Goal: Task Accomplishment & Management: Manage account settings

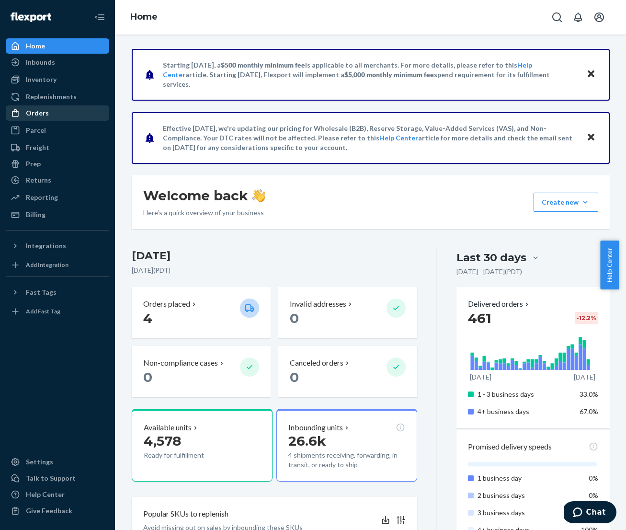
click at [38, 112] on div "Orders" at bounding box center [37, 113] width 23 height 10
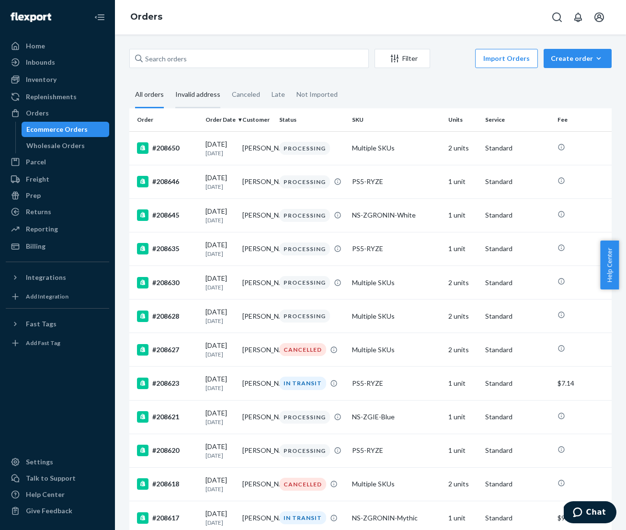
click at [199, 94] on div "Invalid address" at bounding box center [197, 95] width 45 height 26
click at [169, 82] on input "Invalid address" at bounding box center [169, 82] width 0 height 0
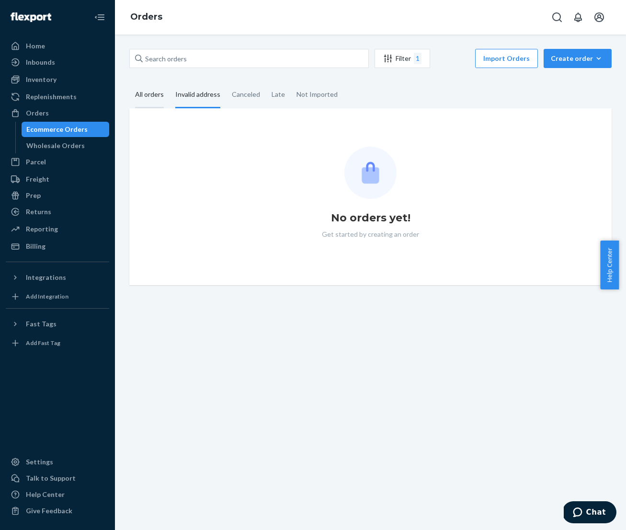
click at [149, 92] on div "All orders" at bounding box center [149, 95] width 29 height 26
click at [129, 82] on input "All orders" at bounding box center [129, 82] width 0 height 0
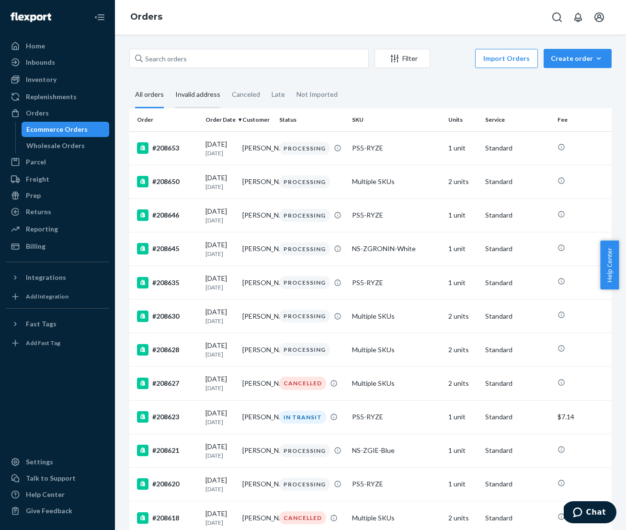
click at [187, 98] on div "Invalid address" at bounding box center [197, 95] width 45 height 26
click at [169, 82] on input "Invalid address" at bounding box center [169, 82] width 0 height 0
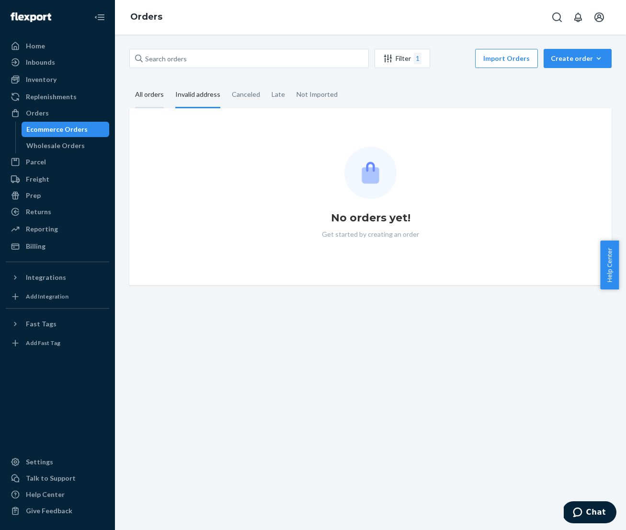
click at [143, 95] on div "All orders" at bounding box center [149, 95] width 29 height 26
click at [129, 82] on input "All orders" at bounding box center [129, 82] width 0 height 0
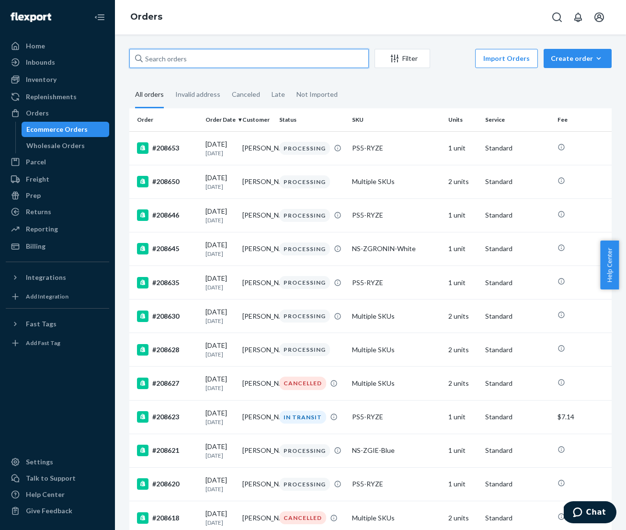
click at [203, 58] on input "text" at bounding box center [248, 58] width 239 height 19
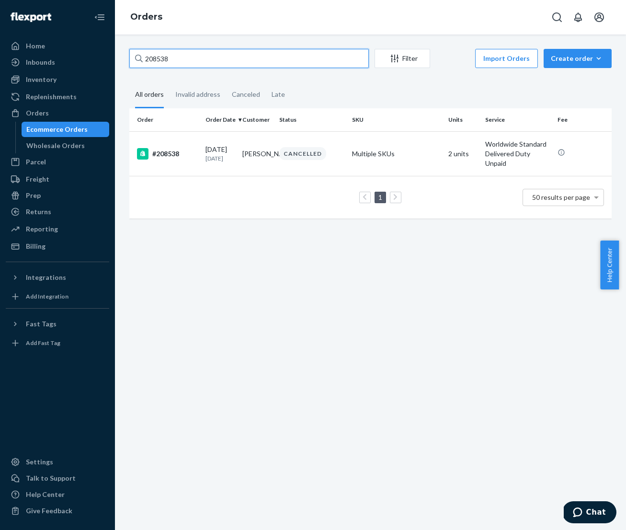
type input "208538"
click at [228, 60] on input "208538" at bounding box center [248, 58] width 239 height 19
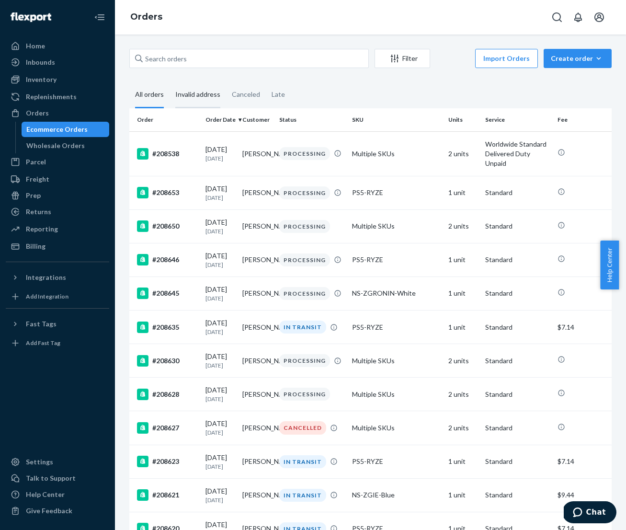
click at [203, 95] on div "Invalid address" at bounding box center [197, 95] width 45 height 26
click at [169, 82] on input "Invalid address" at bounding box center [169, 82] width 0 height 0
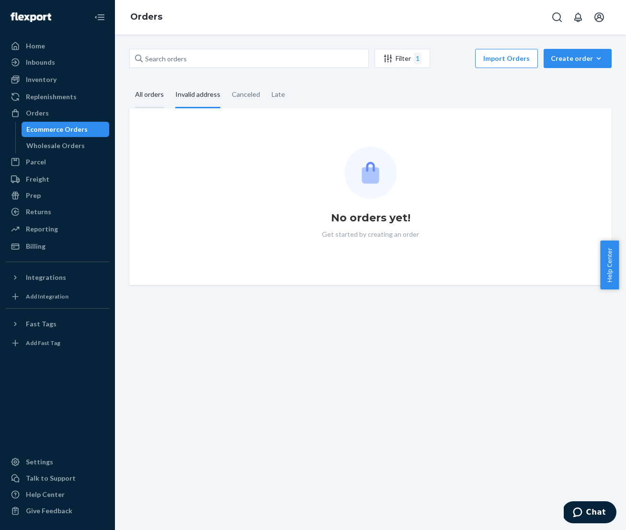
click at [150, 96] on div "All orders" at bounding box center [149, 95] width 29 height 26
click at [129, 82] on input "All orders" at bounding box center [129, 82] width 0 height 0
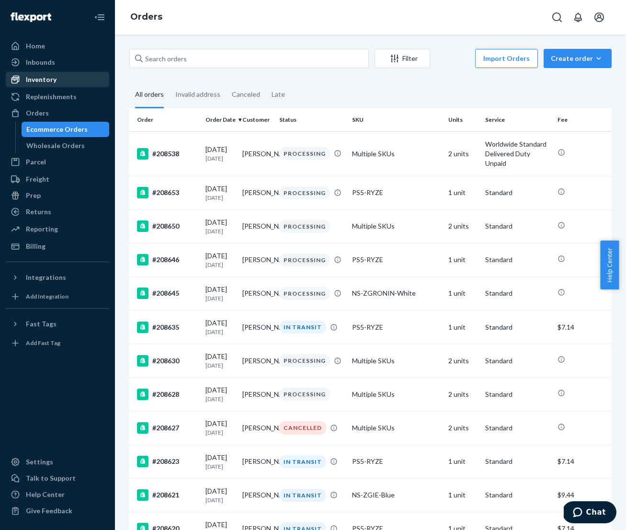
click at [52, 81] on div "Inventory" at bounding box center [41, 80] width 31 height 10
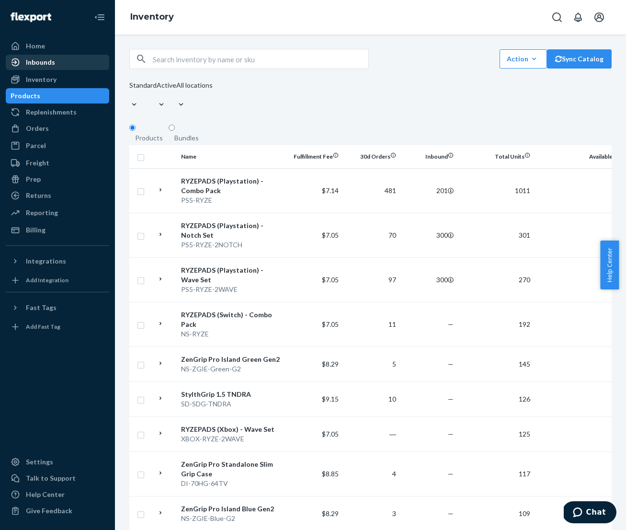
click at [34, 68] on div "Inbounds" at bounding box center [58, 62] width 102 height 13
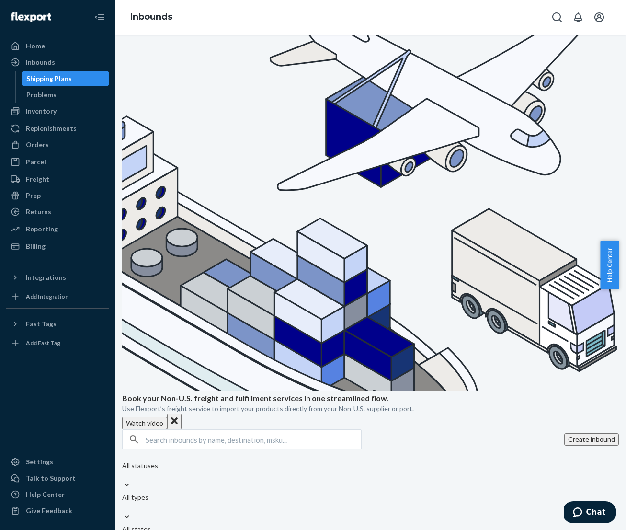
click at [564, 433] on button "Create inbound" at bounding box center [591, 439] width 55 height 12
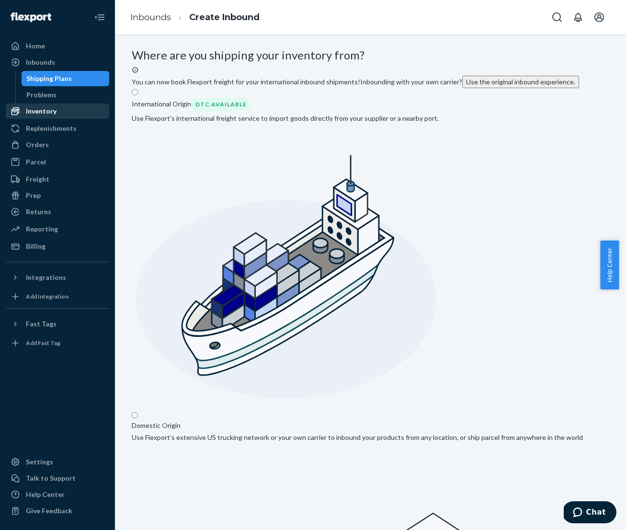
click at [45, 112] on div "Inventory" at bounding box center [41, 111] width 31 height 10
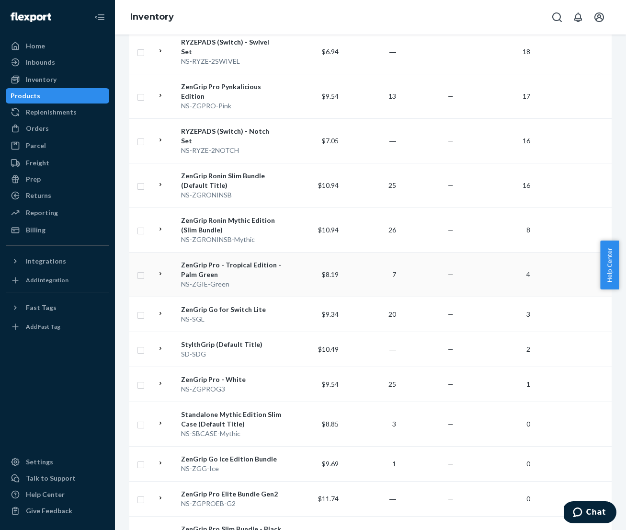
scroll to position [1897, 0]
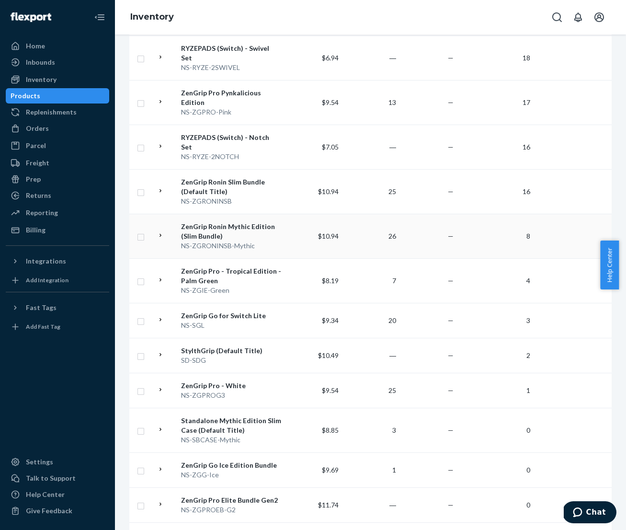
click at [267, 241] on div "NS-ZGRONINSB-Mythic" at bounding box center [231, 246] width 100 height 10
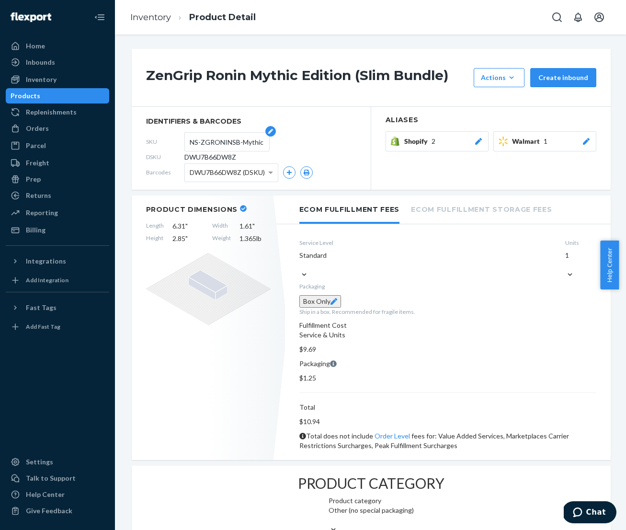
click at [242, 142] on input "NS-ZGRONINSB-Mythic" at bounding box center [227, 142] width 75 height 18
click at [143, 18] on link "Inventory" at bounding box center [150, 17] width 41 height 11
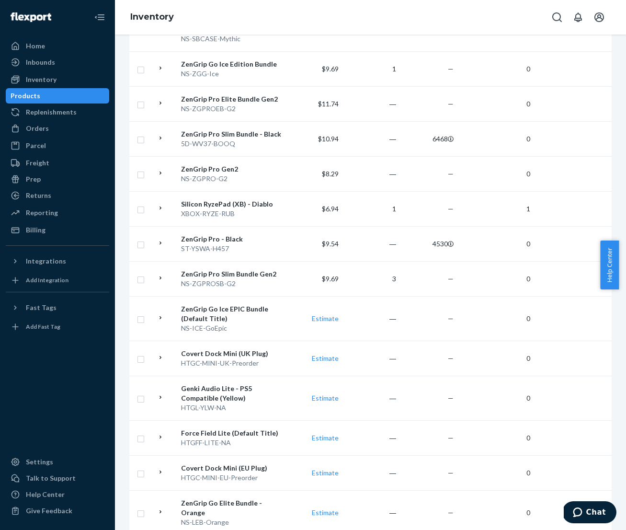
scroll to position [3156, 0]
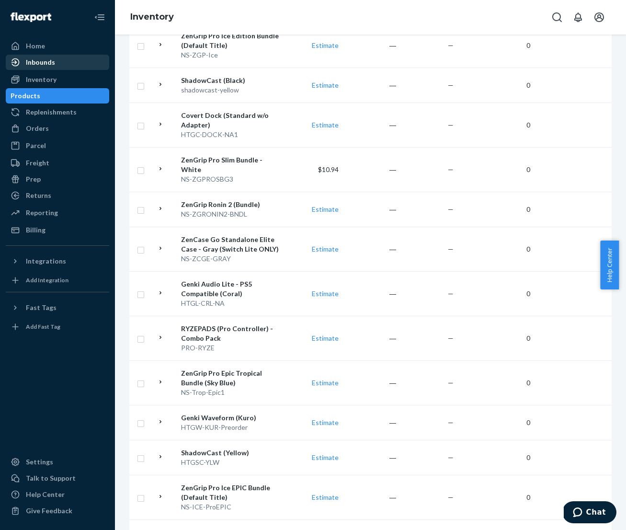
click at [37, 59] on div "Inbounds" at bounding box center [40, 62] width 29 height 10
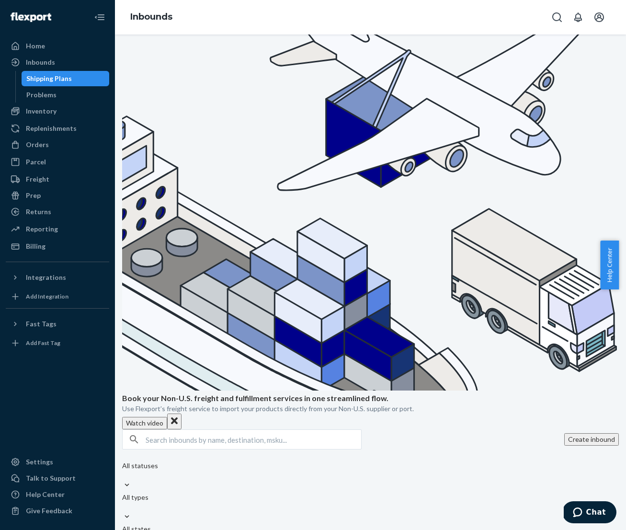
click at [564, 433] on button "Create inbound" at bounding box center [591, 439] width 55 height 12
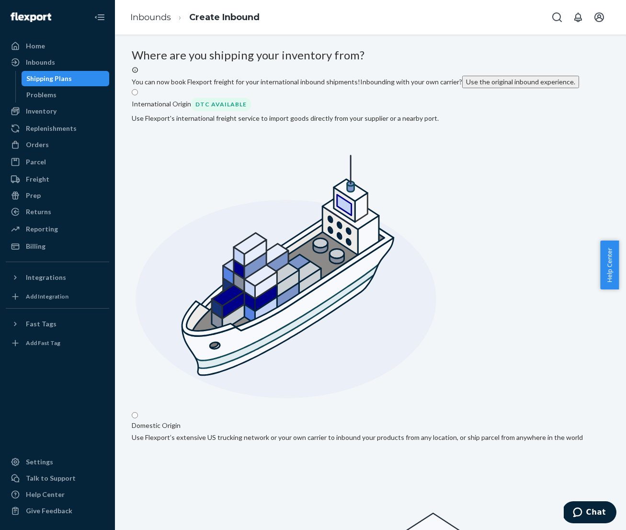
click at [138, 412] on input "Domestic Origin Use Flexport’s extensive US trucking network or your own carrie…" at bounding box center [135, 415] width 6 height 6
radio input "true"
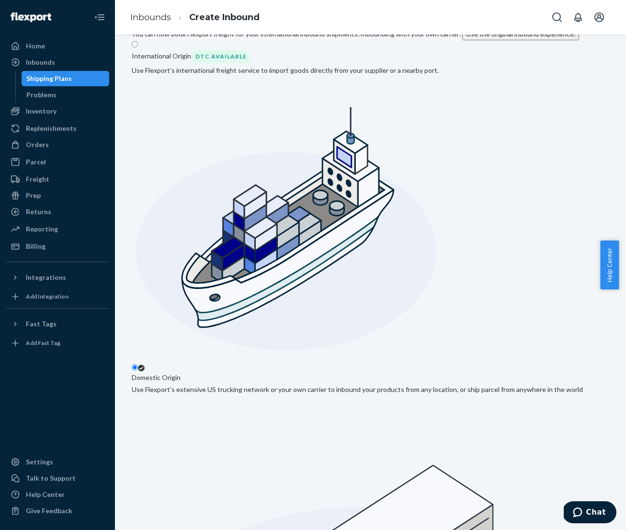
scroll to position [53, 0]
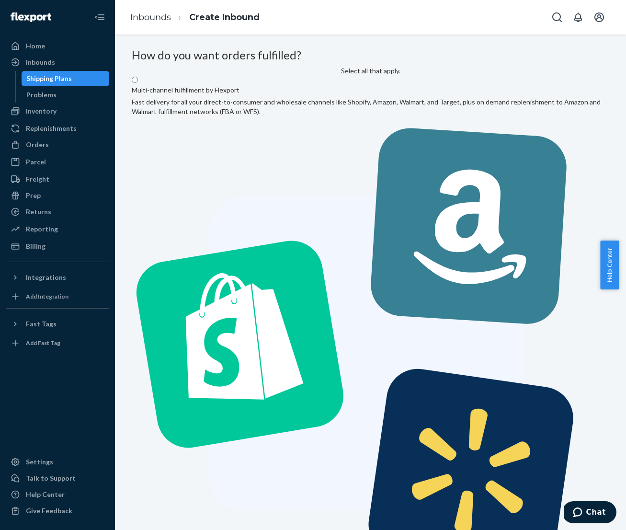
click at [253, 147] on label "Multi-channel fulfillment by Flexport Fast delivery for all your direct-to-cons…" at bounding box center [371, 336] width 478 height 521
click at [138, 83] on input "Multi-channel fulfillment by Flexport Fast delivery for all your direct-to-cons…" at bounding box center [135, 80] width 6 height 6
radio input "true"
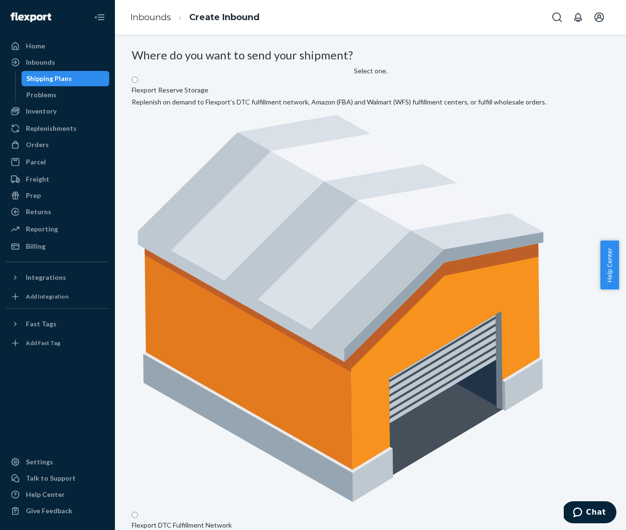
click at [138, 511] on input "Flexport DTC Fulfillment Network Send your shipment directly to Flexport's dire…" at bounding box center [135, 514] width 6 height 6
radio input "true"
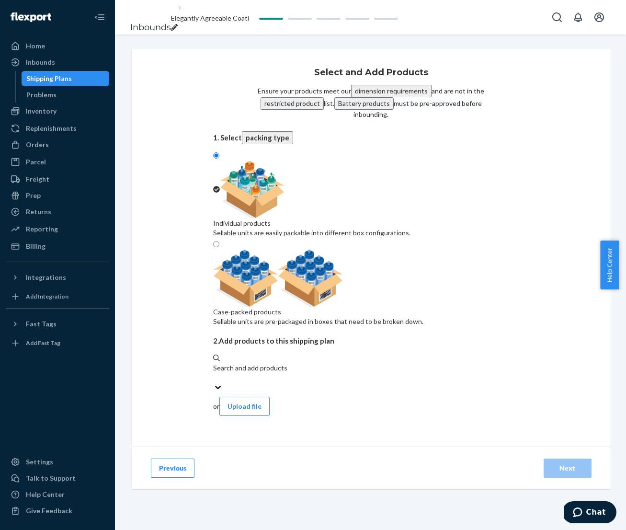
click at [343, 249] on img at bounding box center [278, 277] width 130 height 57
click at [219, 241] on input "Case-packed products Sellable units are pre-packaged in boxes that need to be b…" at bounding box center [216, 244] width 6 height 6
radio input "true"
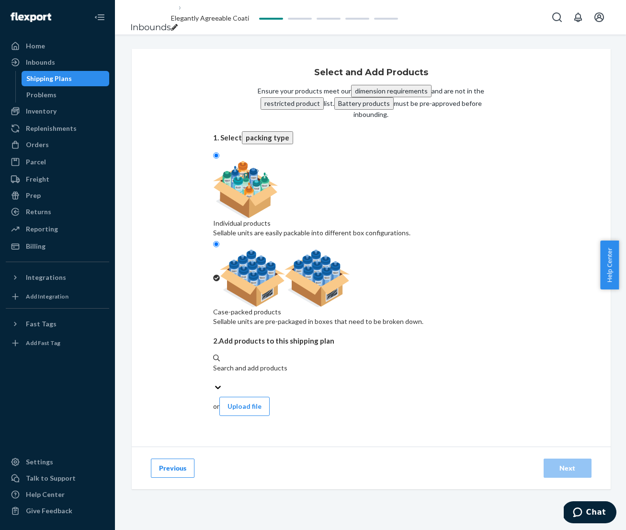
click at [246, 363] on div "Search and add products" at bounding box center [371, 368] width 316 height 10
click at [214, 372] on input "Search and add products" at bounding box center [213, 377] width 1 height 10
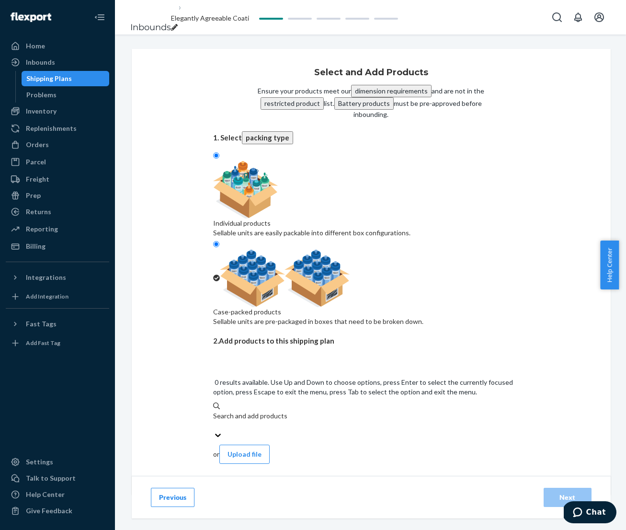
paste input "NS-SGL"
type input "NS-SGL"
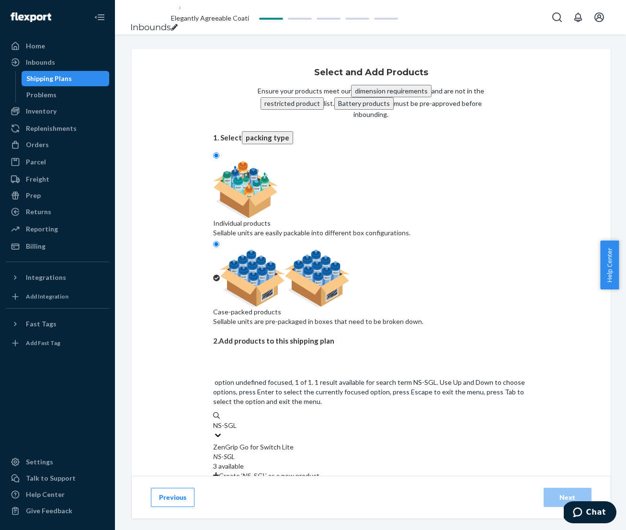
click at [266, 442] on div "ZenGrip Go for Switch Lite" at bounding box center [371, 447] width 316 height 10
click at [237, 420] on input "NS-SGL" at bounding box center [225, 425] width 24 height 10
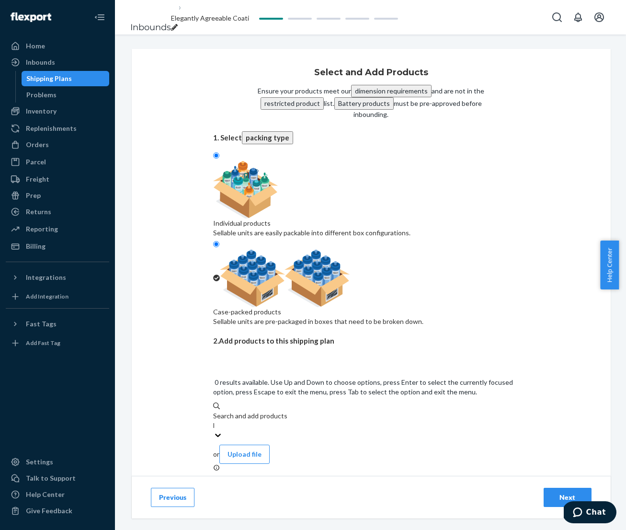
click at [255, 411] on div "Search and add products" at bounding box center [371, 416] width 316 height 10
click at [214, 420] on input "NS-SGL" at bounding box center [213, 425] width 1 height 10
paste input "XBOX-RYZE-RUB"
type input "XBOX-RYZE-RUB"
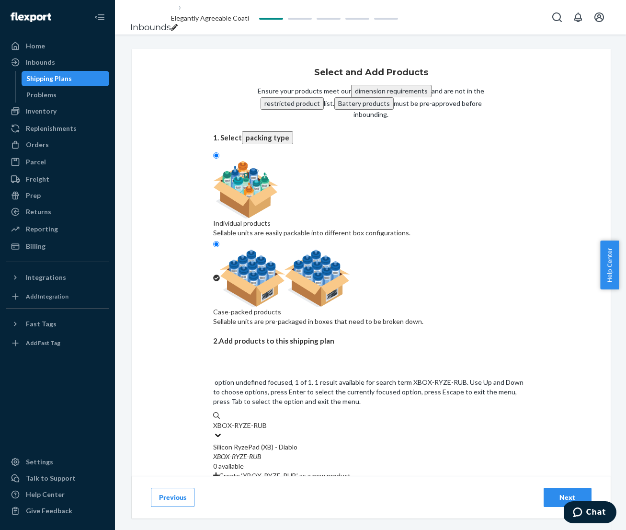
click at [274, 442] on div "Silicon RyzePad (XB) - Diablo" at bounding box center [371, 447] width 316 height 10
click at [267, 420] on input "XBOX-RYZE-RUB" at bounding box center [240, 425] width 54 height 10
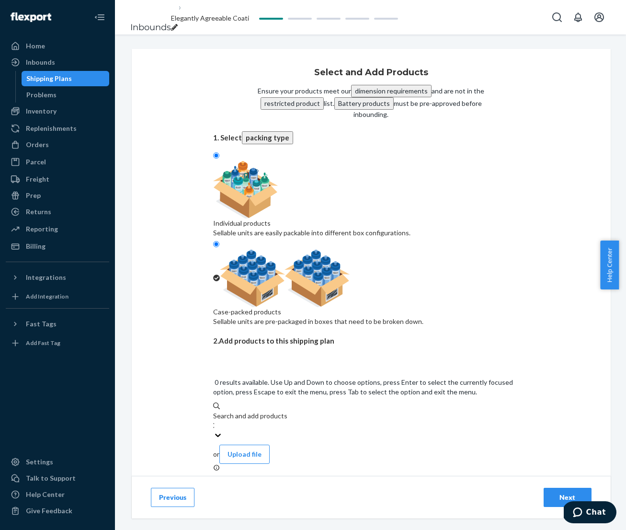
click at [271, 411] on div "Search and add products" at bounding box center [371, 416] width 316 height 10
click at [214, 420] on input "XBOX-RYZE-RUB" at bounding box center [213, 425] width 1 height 10
paste input "NS-ZGPROG3"
type input "NS-ZGPROG3"
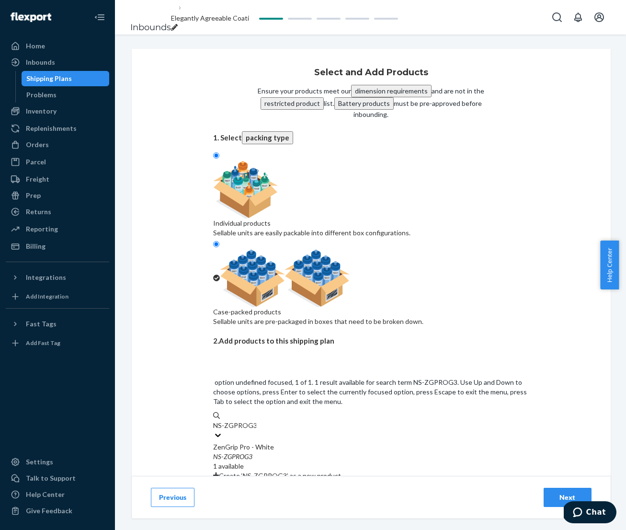
click at [276, 442] on div "ZenGrip Pro - White" at bounding box center [371, 447] width 316 height 10
click at [256, 420] on input "NS-ZGPROG3" at bounding box center [234, 425] width 43 height 10
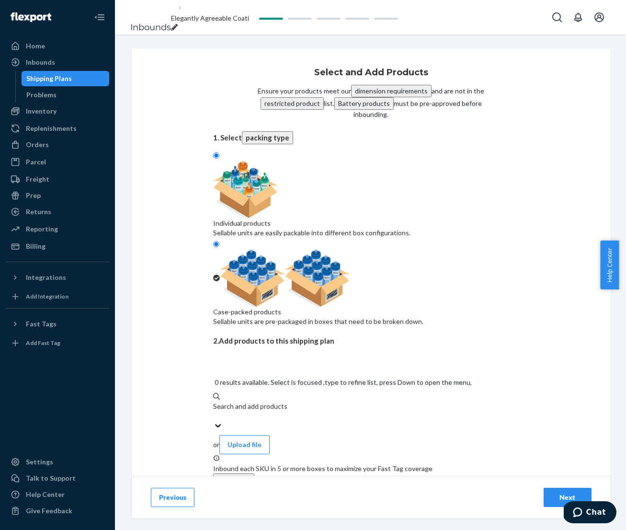
click at [283, 401] on div "Search and add products" at bounding box center [371, 406] width 316 height 10
click at [214, 411] on input "NS-ZGPROG3" at bounding box center [213, 416] width 1 height 10
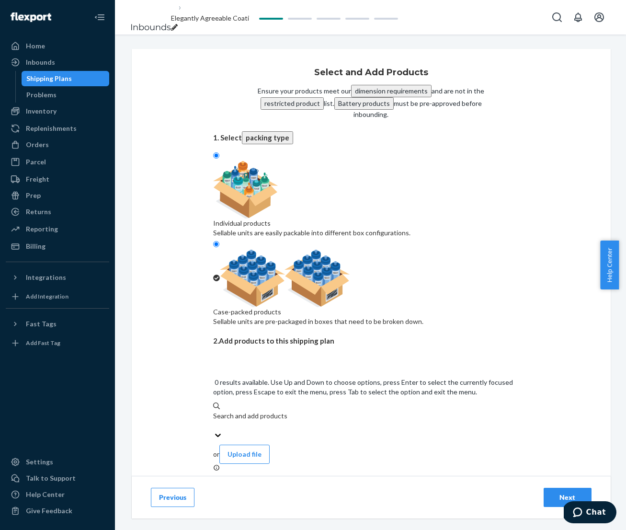
paste input "NS-MG"
type input "NS-MG"
click at [281, 442] on div "Mini Gaming Grip" at bounding box center [371, 447] width 316 height 10
click at [236, 420] on input "NS-MG" at bounding box center [224, 425] width 23 height 10
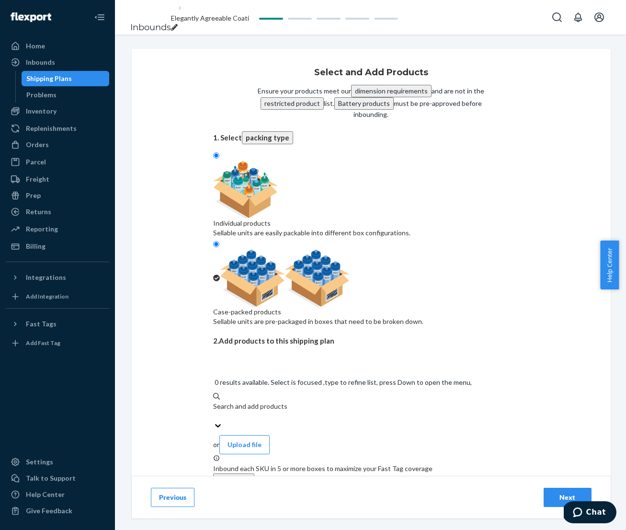
click at [284, 401] on div "Search and add products" at bounding box center [371, 406] width 316 height 10
click at [214, 411] on input "NS-MG" at bounding box center [213, 416] width 1 height 10
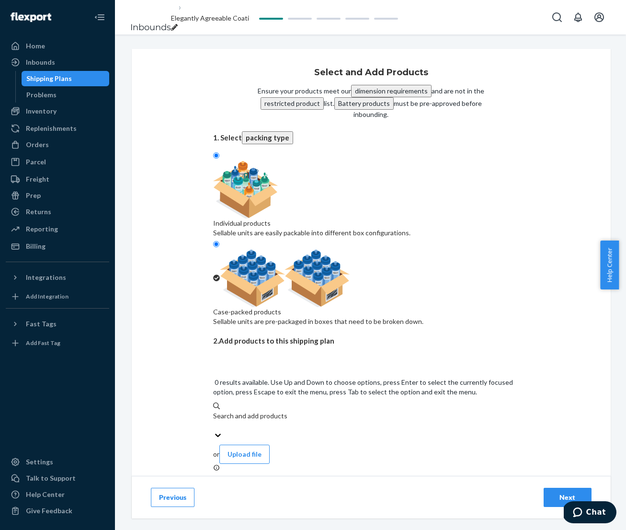
paste input "NS-RYZE-2NOTCH"
type input "NS-RYZE-2NOTCH"
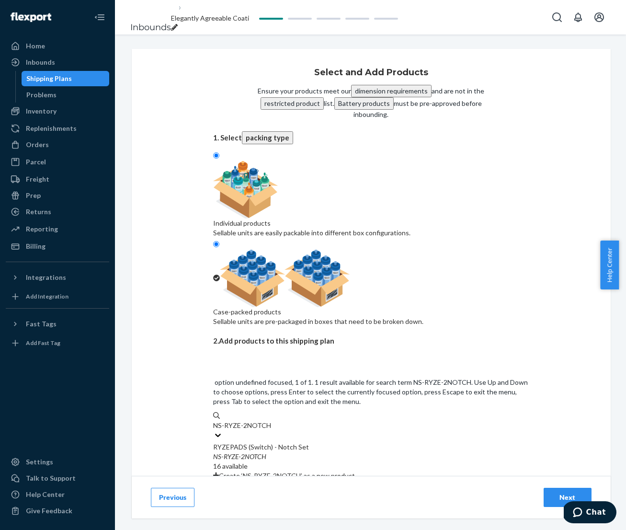
click at [282, 442] on div "RYZEPADS (Switch) - Notch Set" at bounding box center [371, 447] width 316 height 10
click at [271, 420] on input "NS-RYZE-2NOTCH" at bounding box center [242, 425] width 58 height 10
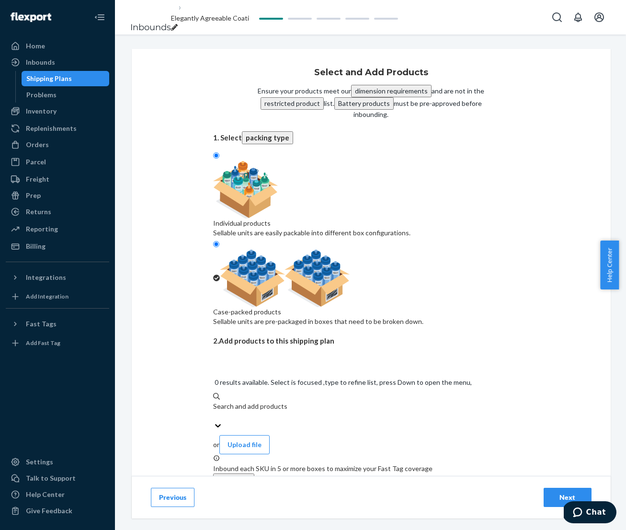
click at [270, 401] on div "Search and add products" at bounding box center [371, 406] width 316 height 10
click at [214, 411] on input "NS-RYZE-2NOTCH" at bounding box center [213, 416] width 1 height 10
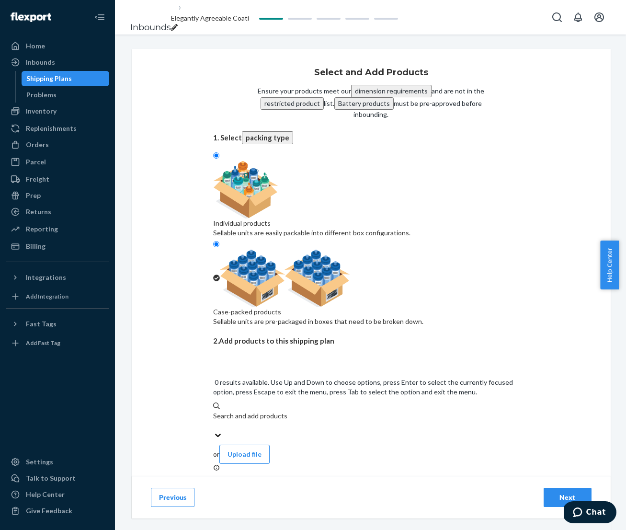
paste input "NS-ZGPRO-Pink"
type input "NS-ZGPRO-Pink"
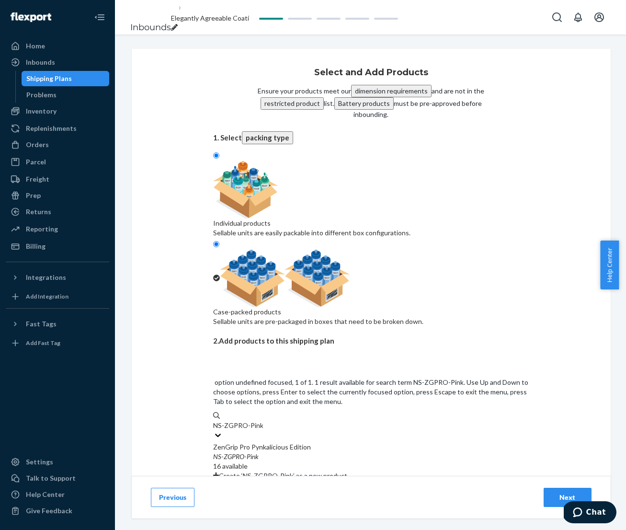
click at [272, 442] on div "ZenGrip Pro Pynkalicious Edition" at bounding box center [371, 447] width 316 height 10
click at [263, 420] on input "NS-ZGPRO-Pink" at bounding box center [238, 425] width 50 height 10
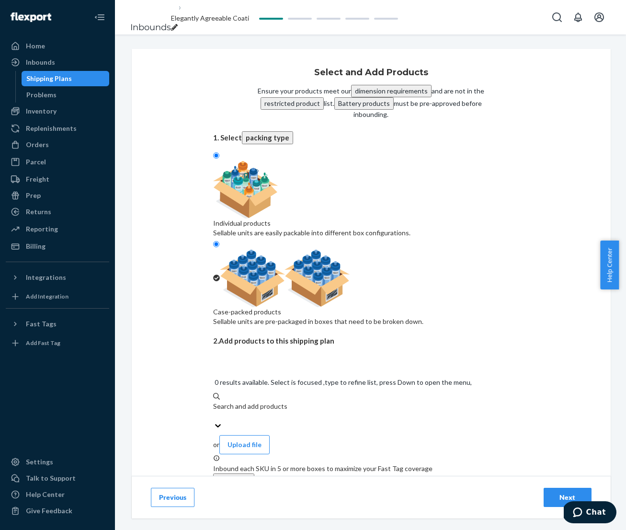
click at [271, 401] on div "Search and add products" at bounding box center [371, 406] width 316 height 10
click at [214, 411] on input "NS-ZGPRO-Pink" at bounding box center [213, 416] width 1 height 10
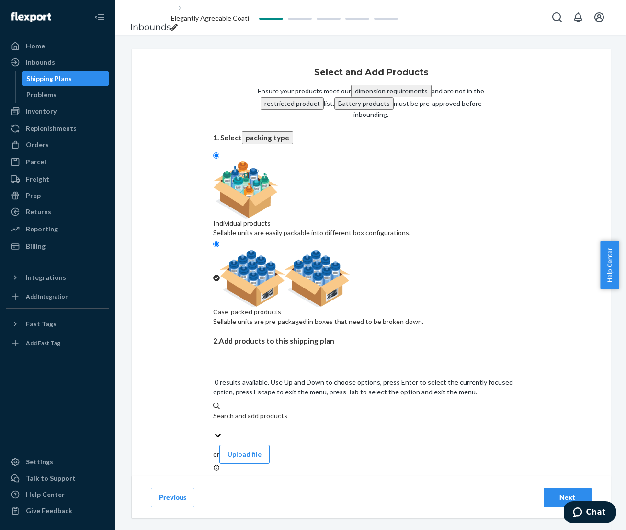
paste input "NS-ZGRONINSB-Mythic"
type input "NS-ZGRONINSB-Mythic"
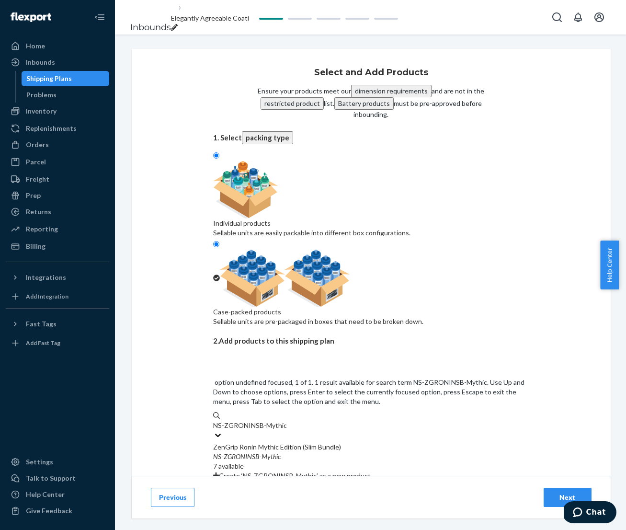
click at [281, 442] on div "ZenGrip Ronin Mythic Edition (Slim Bundle)" at bounding box center [371, 447] width 316 height 10
click at [281, 420] on input "NS-ZGRONINSB-Mythic" at bounding box center [249, 425] width 73 height 10
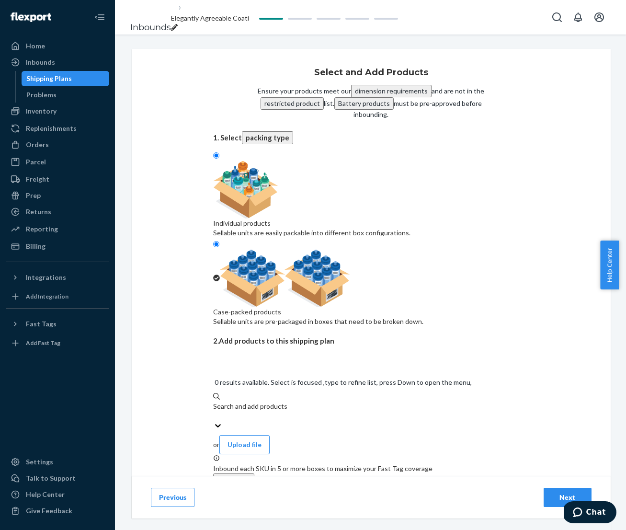
click at [262, 401] on div "Search and add products" at bounding box center [371, 406] width 316 height 10
click at [214, 411] on input "NS-ZGRONINSB-Mythic" at bounding box center [213, 416] width 1 height 10
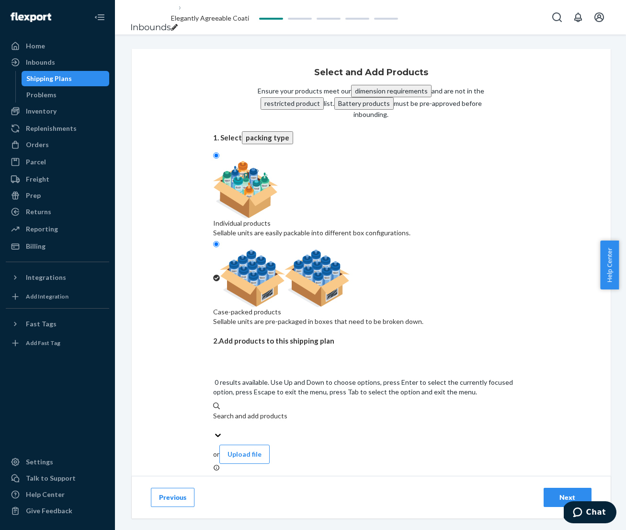
paste input "NS-LB"
type input "NS-LB"
click at [262, 442] on div "ZenGrip Go Elite Bundle - Gray" at bounding box center [371, 447] width 316 height 10
click at [233, 420] on input "NS-LB" at bounding box center [223, 425] width 20 height 10
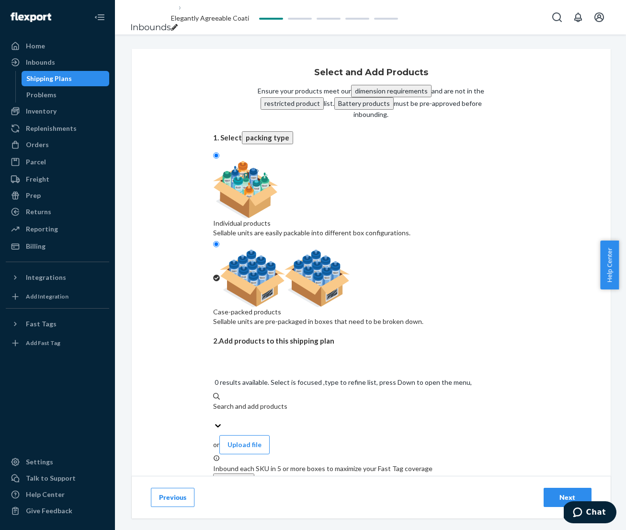
click at [271, 401] on div "Search and add products" at bounding box center [371, 406] width 316 height 10
click at [214, 411] on input "NS-LB" at bounding box center [213, 416] width 1 height 10
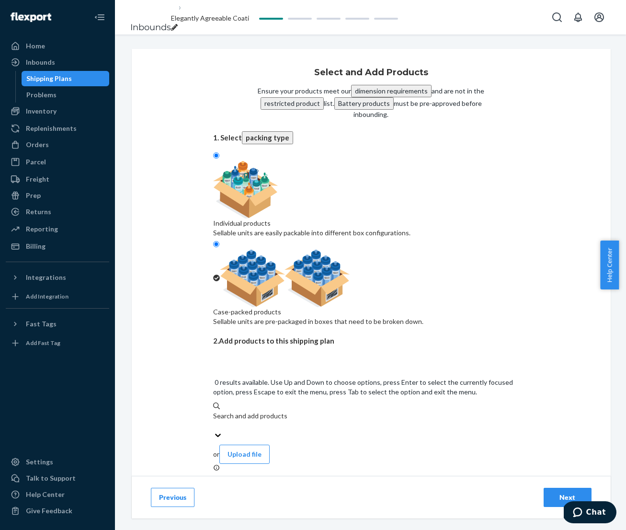
paste input "NS-ZGRONIN-White"
type input "NS-ZGRONIN-White"
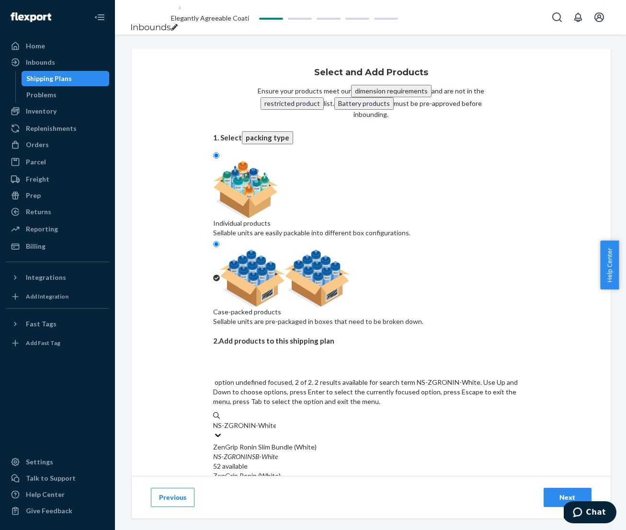
click at [306, 480] on div "NS - ZGRONIN - White" at bounding box center [371, 485] width 316 height 10
click at [276, 420] on input "NS-ZGRONIN-White" at bounding box center [244, 425] width 63 height 10
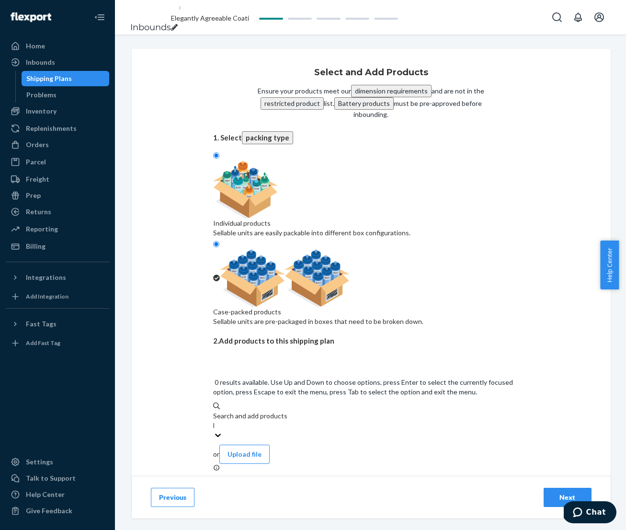
click at [259, 411] on div "Search and add products" at bounding box center [371, 416] width 316 height 10
click at [214, 420] on input "NS-ZGRONIN-White" at bounding box center [213, 425] width 1 height 10
paste input "NS-ZGRONIN"
type input "NS-ZGRONIN"
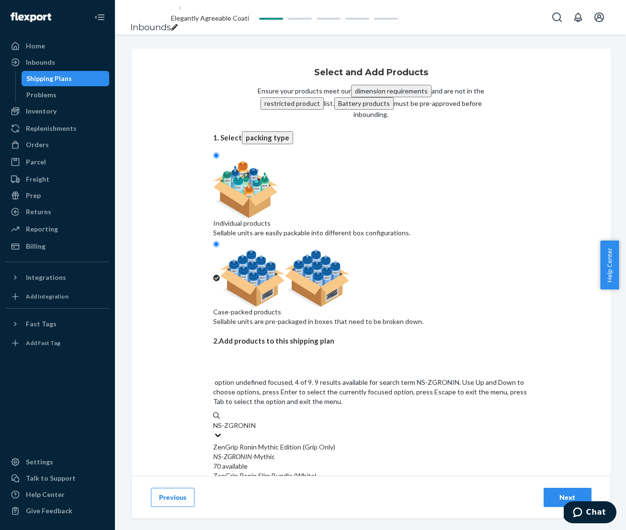
click at [255, 420] on input "NS-ZGRONIN" at bounding box center [234, 425] width 42 height 10
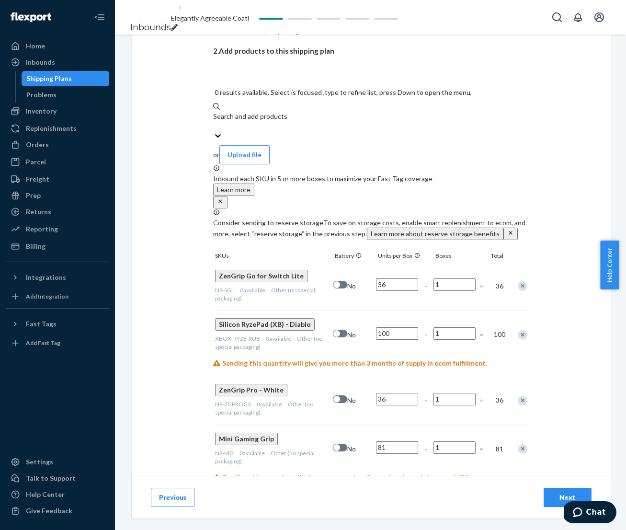
scroll to position [290, 0]
click at [451, 278] on input "1" at bounding box center [454, 284] width 42 height 12
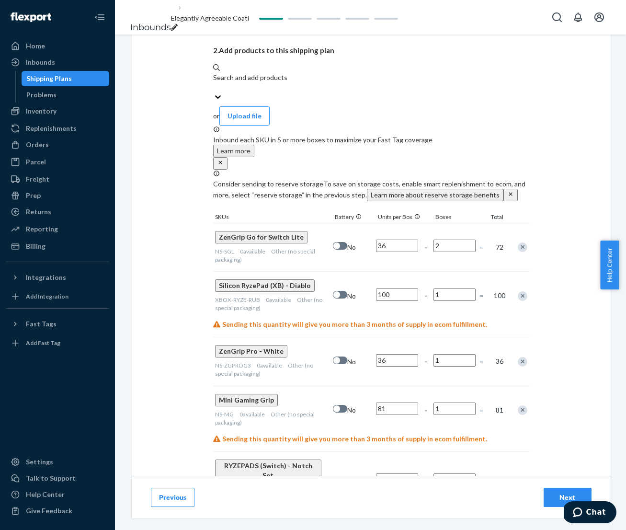
type input "2"
click at [451, 271] on div "Silicon RyzePad (XB) - Diablo XBOX-RYZE-RUB 0 available Other (no special packa…" at bounding box center [371, 295] width 316 height 48
click at [452, 354] on input "1" at bounding box center [454, 360] width 42 height 12
type input "2"
click at [447, 337] on div "ZenGrip Pro - White NS-ZGPROG3 0 available Other (no special packaging) No 36 *…" at bounding box center [371, 361] width 316 height 48
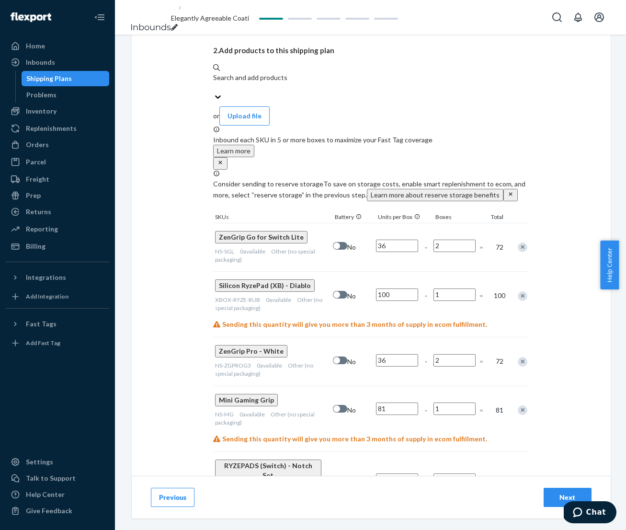
click at [452, 473] on input "1" at bounding box center [454, 479] width 42 height 12
type input "2"
click at [448, 462] on div "2" at bounding box center [454, 480] width 46 height 37
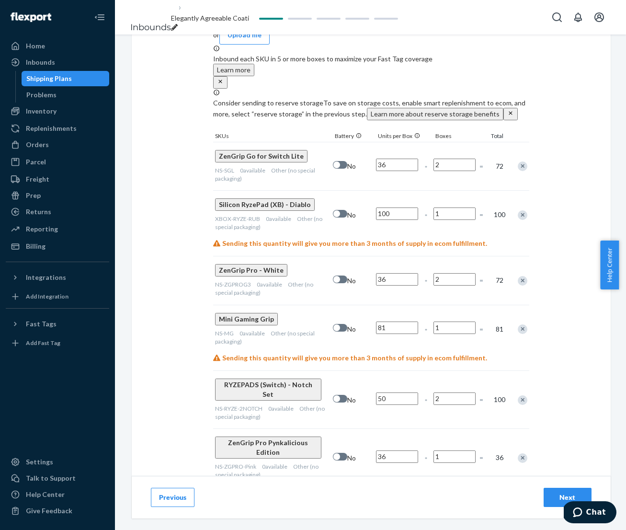
scroll to position [384, 0]
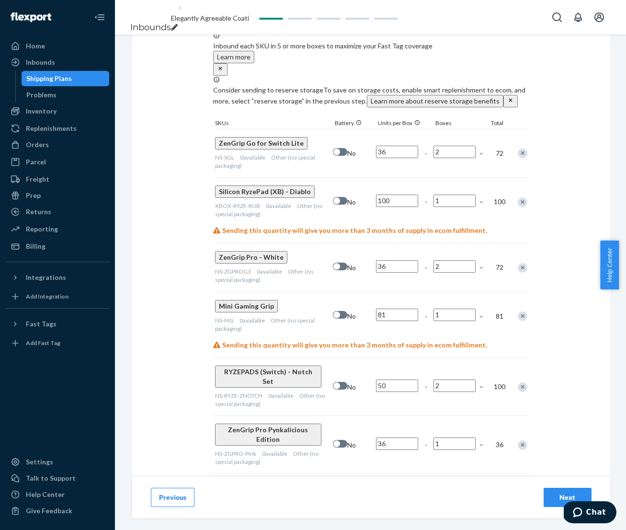
click at [454, 437] on input "1" at bounding box center [454, 443] width 42 height 12
type input "2"
click at [450, 473] on div "ZenGrip Ronin Mythic Edition (Slim Bundle) NS-ZGRONINSB-Mythic 0 available Othe…" at bounding box center [371, 502] width 316 height 58
click at [452, 495] on input "1" at bounding box center [454, 501] width 42 height 12
type input "2"
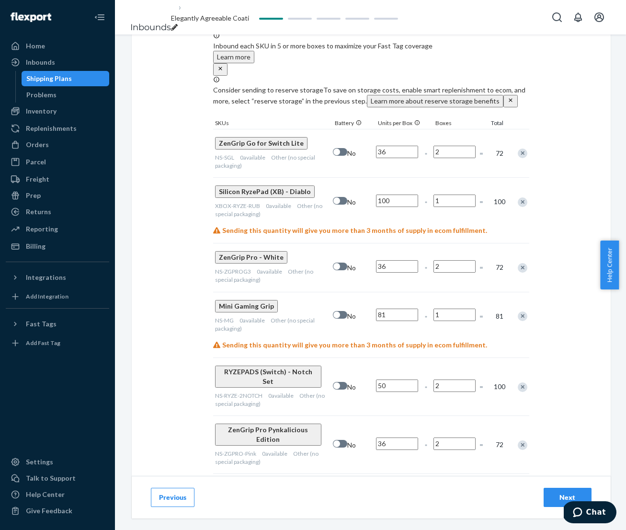
type input "1"
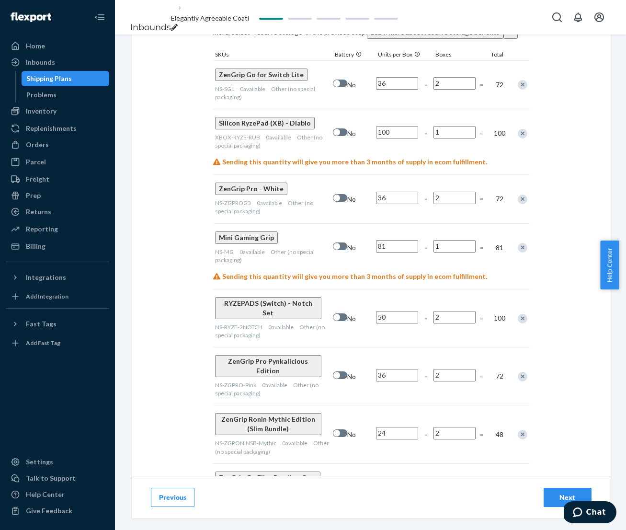
scroll to position [456, 0]
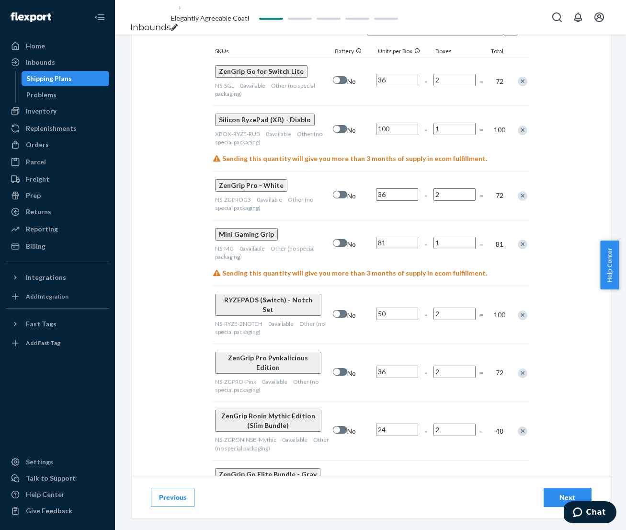
click at [451, 525] on input "1" at bounding box center [454, 531] width 42 height 12
click at [448, 525] on input "10" at bounding box center [454, 531] width 42 height 12
type input "1"
type input "2"
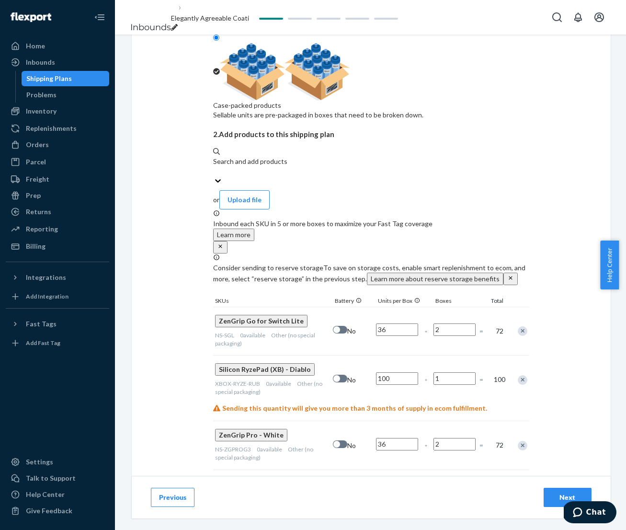
scroll to position [196, 0]
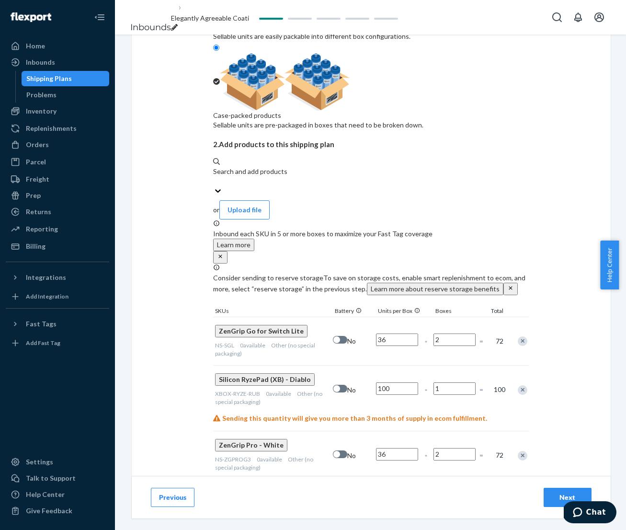
click at [460, 333] on input "2" at bounding box center [454, 339] width 42 height 12
click at [450, 333] on input "0" at bounding box center [454, 339] width 42 height 12
type input "02"
click at [461, 322] on div "02" at bounding box center [454, 340] width 46 height 37
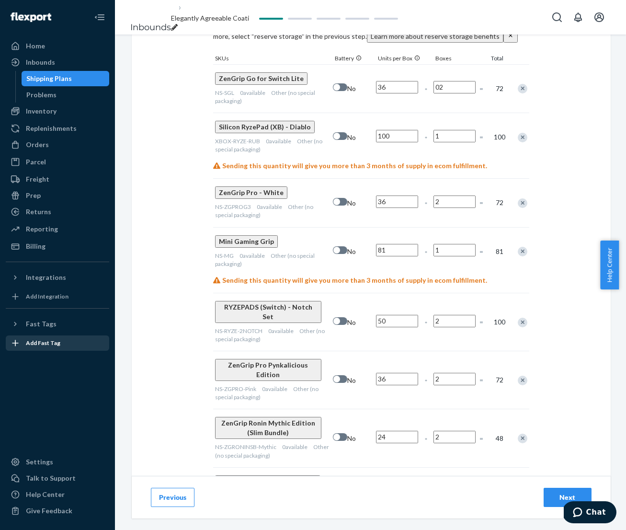
scroll to position [456, 0]
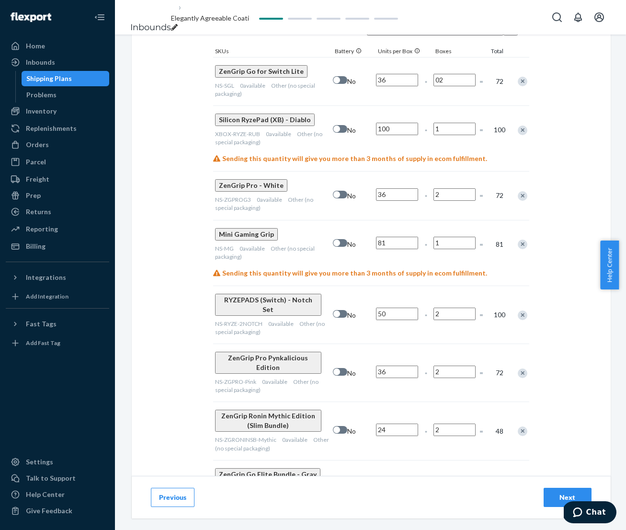
click at [456, 423] on input "2" at bounding box center [454, 429] width 42 height 12
click at [416, 401] on div "ZenGrip Ronin Mythic Edition (Slim Bundle) NS-ZGRONINSB-Mythic 0 available Othe…" at bounding box center [371, 430] width 316 height 58
click at [450, 423] on input "3" at bounding box center [454, 429] width 42 height 12
type input "4"
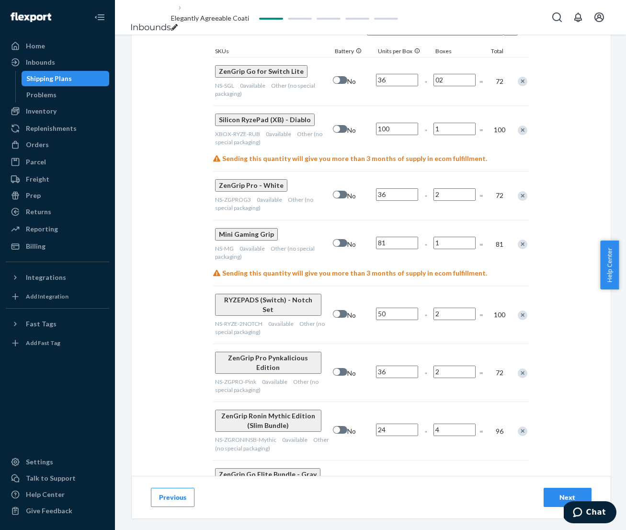
click at [464, 401] on div "ZenGrip Ronin Mythic Edition (Slim Bundle) NS-ZGRONINSB-Mythic 0 available Othe…" at bounding box center [371, 430] width 316 height 58
click at [458, 307] on input "2" at bounding box center [454, 313] width 42 height 12
type input "1"
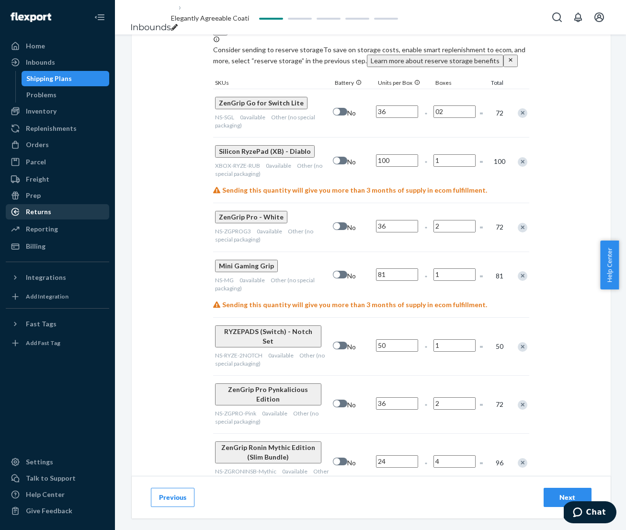
scroll to position [407, 0]
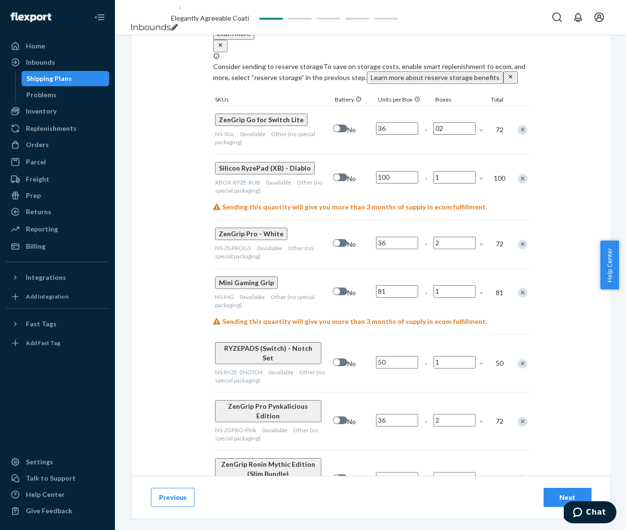
click at [455, 171] on input "1" at bounding box center [454, 177] width 42 height 12
type input "2"
click at [454, 160] on div "2" at bounding box center [454, 178] width 46 height 37
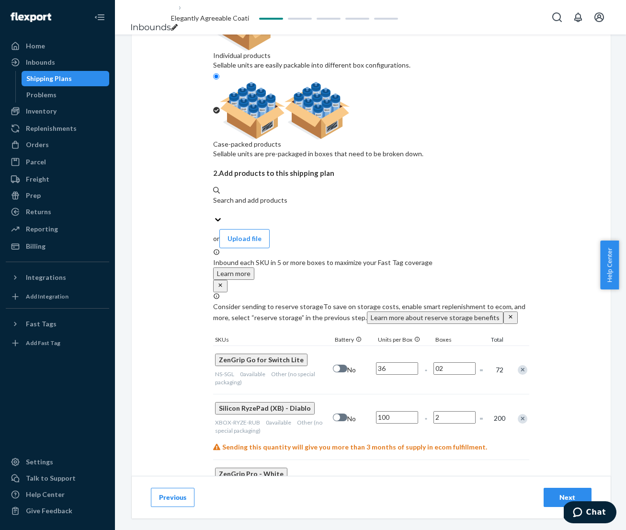
click at [452, 362] on input "02" at bounding box center [454, 368] width 42 height 12
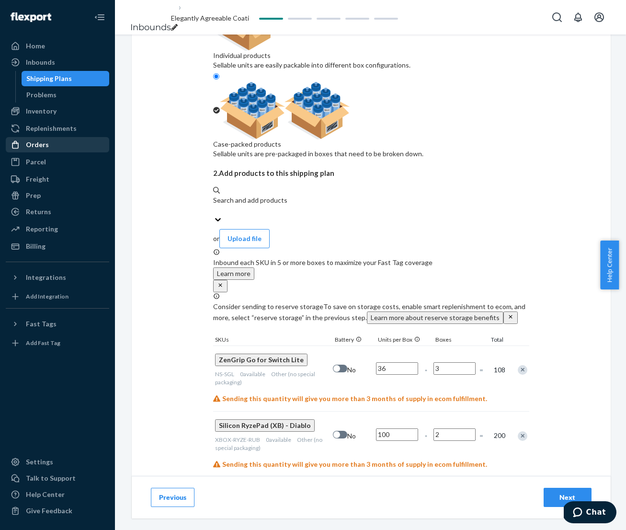
type input "3"
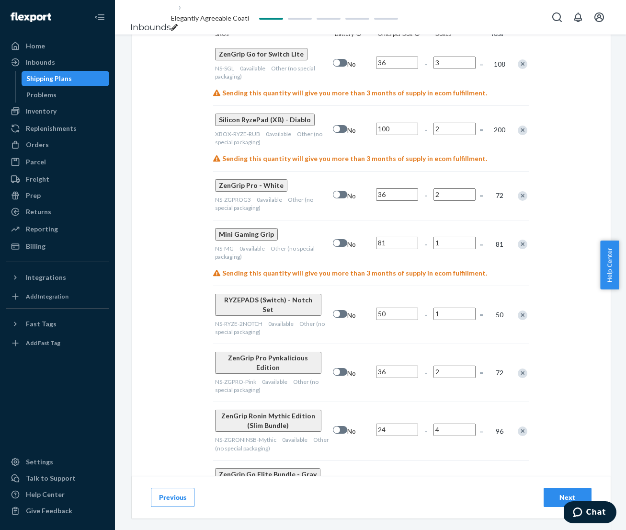
click at [546, 496] on button "Next" at bounding box center [567, 496] width 48 height 19
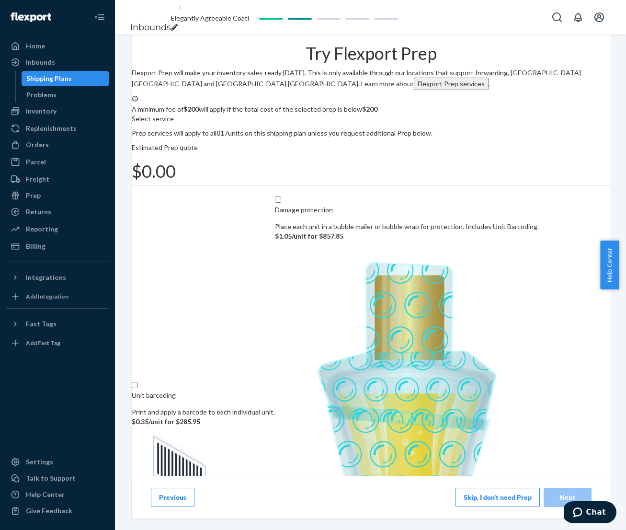
click at [480, 487] on button "Skip, I don't need Prep" at bounding box center [497, 496] width 84 height 19
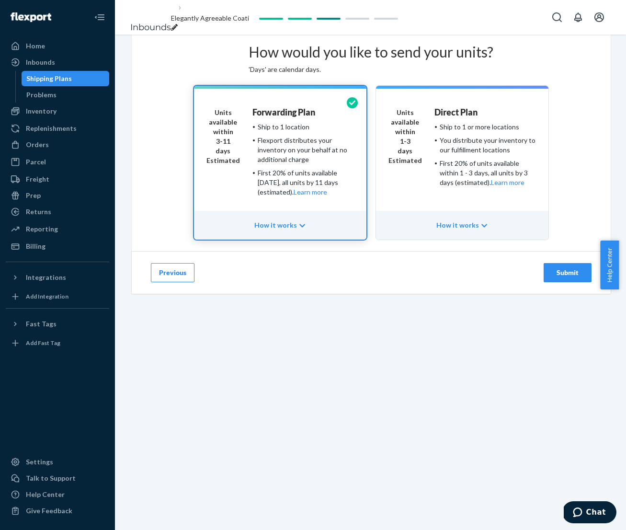
click at [562, 277] on div "Submit" at bounding box center [568, 273] width 32 height 10
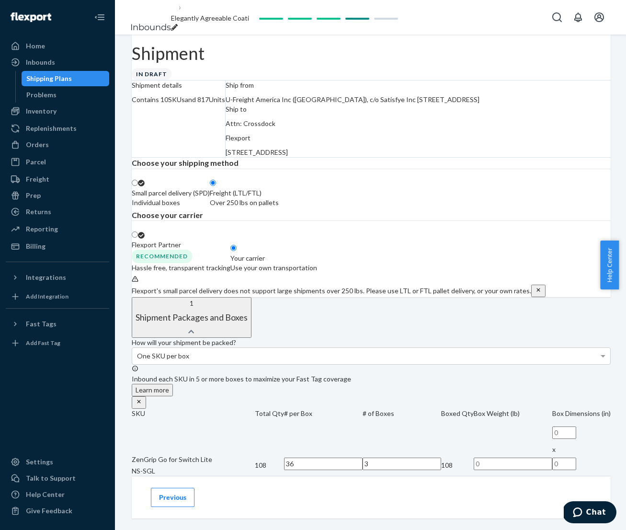
click at [317, 272] on div "Use your own transportation" at bounding box center [273, 268] width 87 height 10
click at [237, 251] on input "Your carrier Use your own transportation" at bounding box center [233, 248] width 6 height 6
radio input "true"
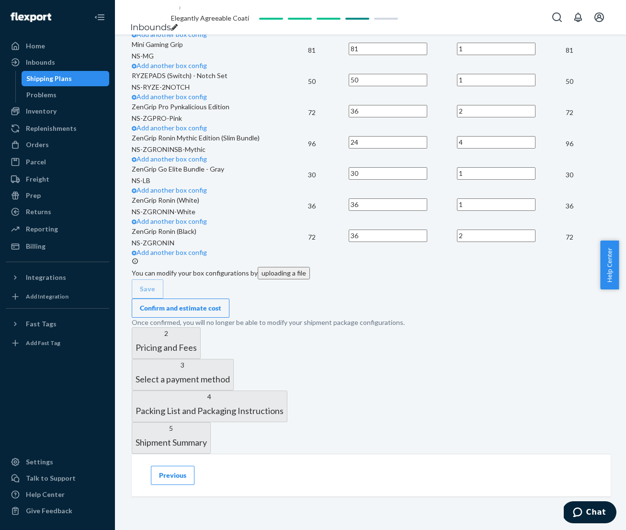
scroll to position [976, 0]
click at [221, 303] on div "Confirm and estimate cost" at bounding box center [180, 308] width 81 height 10
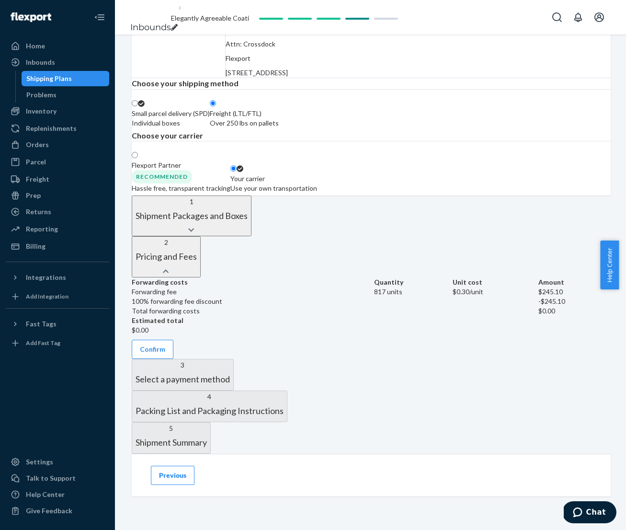
scroll to position [390, 0]
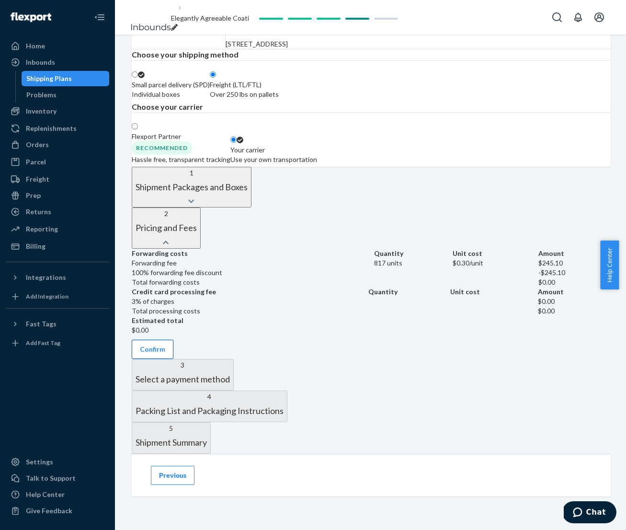
click at [173, 339] on button "Confirm" at bounding box center [153, 348] width 42 height 19
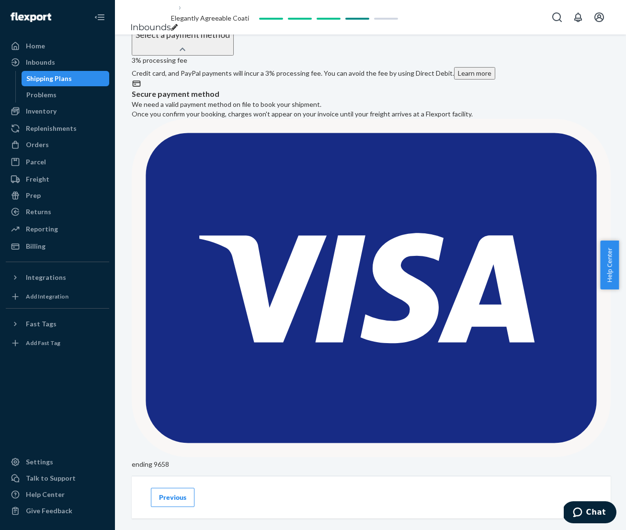
click at [216, 493] on button "Confirm payment method" at bounding box center [180, 502] width 96 height 19
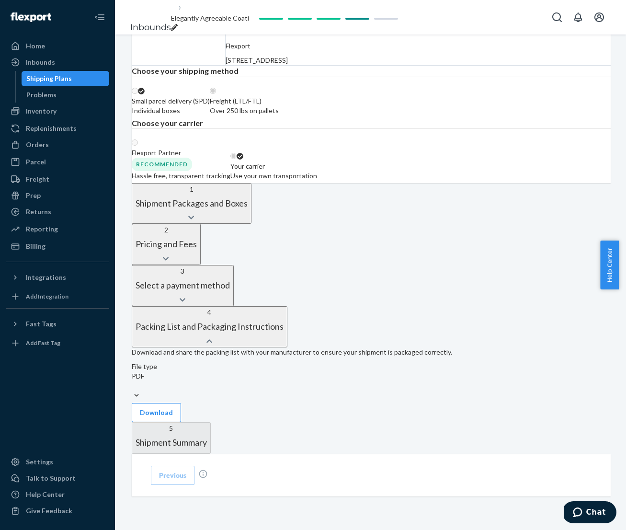
scroll to position [262, 0]
click at [181, 403] on button "Download" at bounding box center [156, 412] width 49 height 19
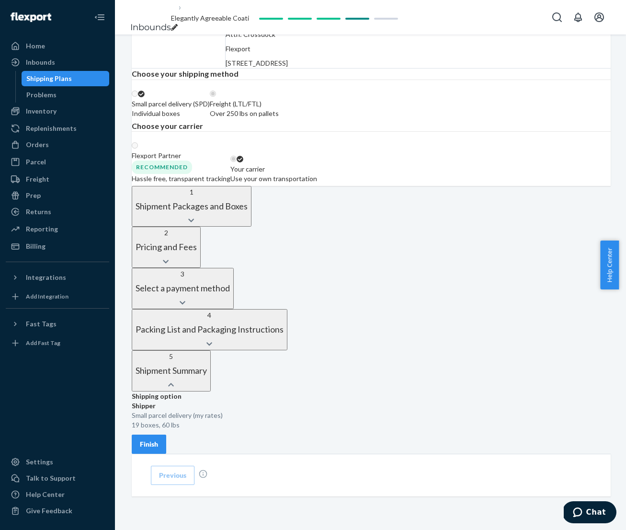
click at [158, 439] on div "Finish" at bounding box center [149, 444] width 18 height 10
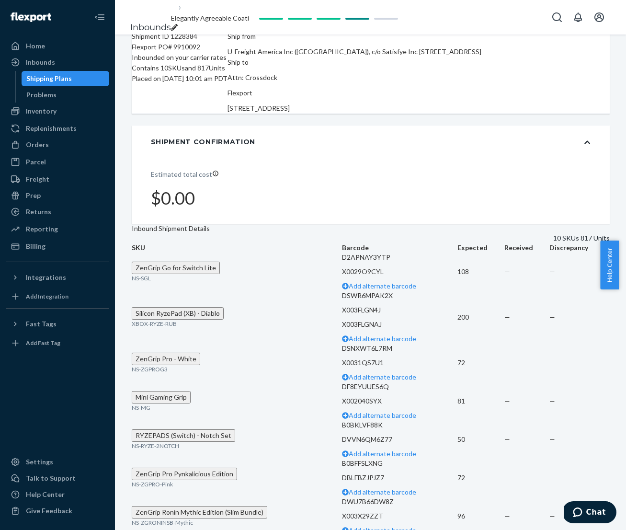
scroll to position [0, 0]
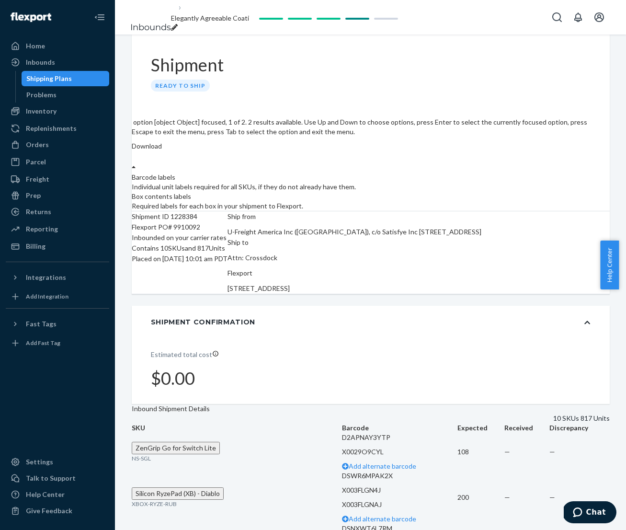
click at [162, 141] on label "Download" at bounding box center [147, 146] width 30 height 10
click at [561, 201] on div "Required labels for each box in your shipment to Flexport." at bounding box center [371, 206] width 478 height 10
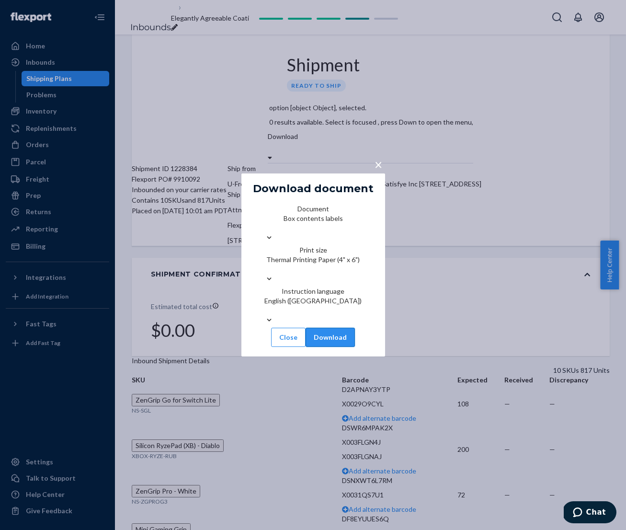
click at [355, 343] on button "Download" at bounding box center [329, 336] width 49 height 19
click at [380, 156] on span "×" at bounding box center [378, 164] width 8 height 16
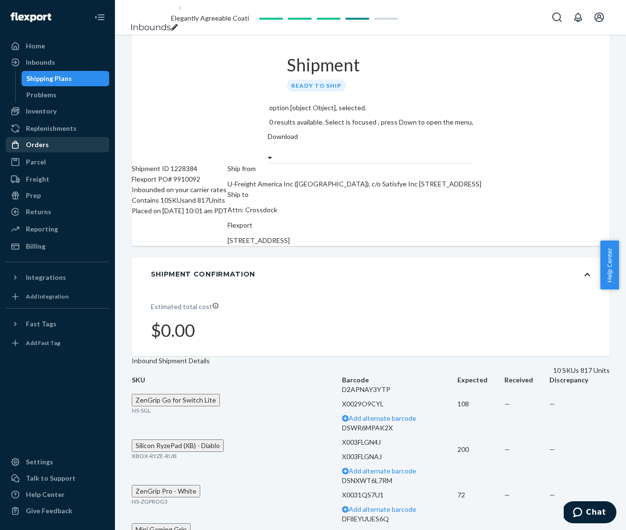
click at [47, 147] on div "Orders" at bounding box center [37, 145] width 23 height 10
